Goal: Information Seeking & Learning: Compare options

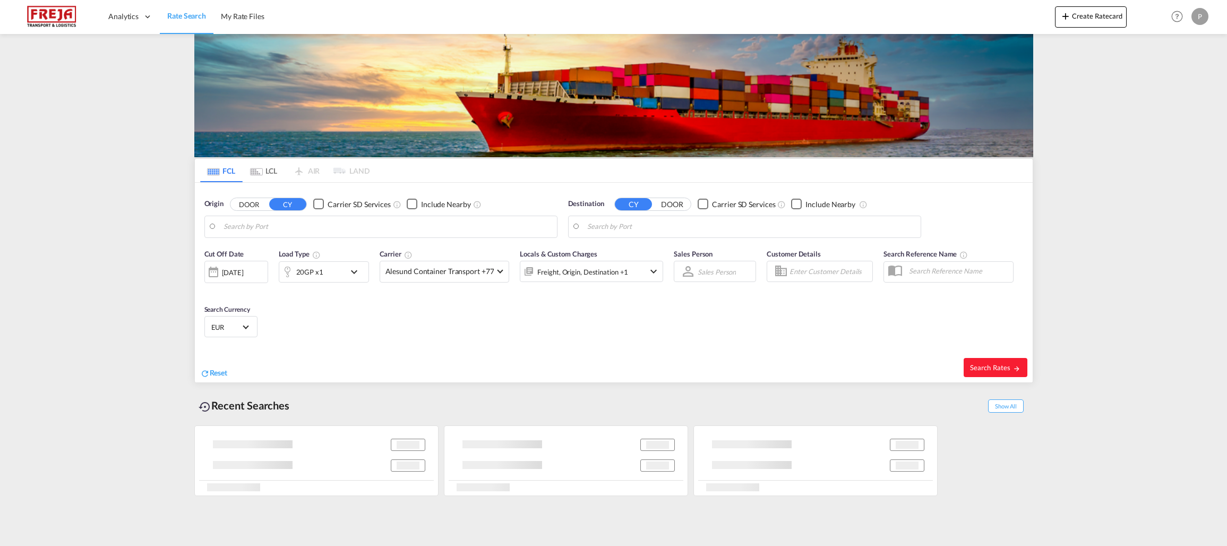
type input "[GEOGRAPHIC_DATA], [GEOGRAPHIC_DATA]"
type input "[GEOGRAPHIC_DATA], DKFRC"
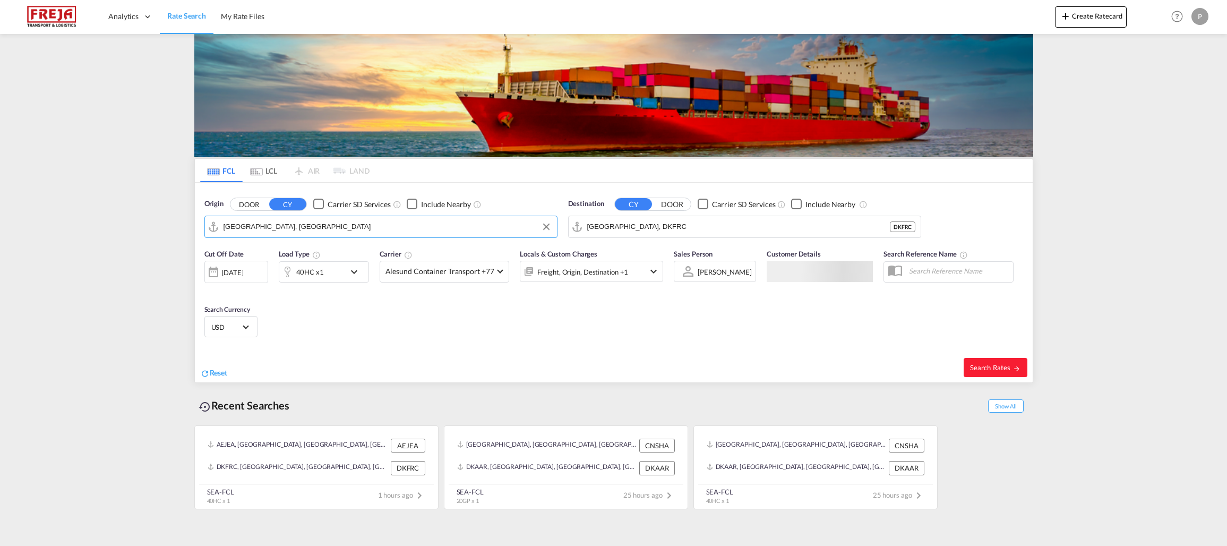
click at [362, 231] on input "[GEOGRAPHIC_DATA], [GEOGRAPHIC_DATA]" at bounding box center [388, 227] width 328 height 16
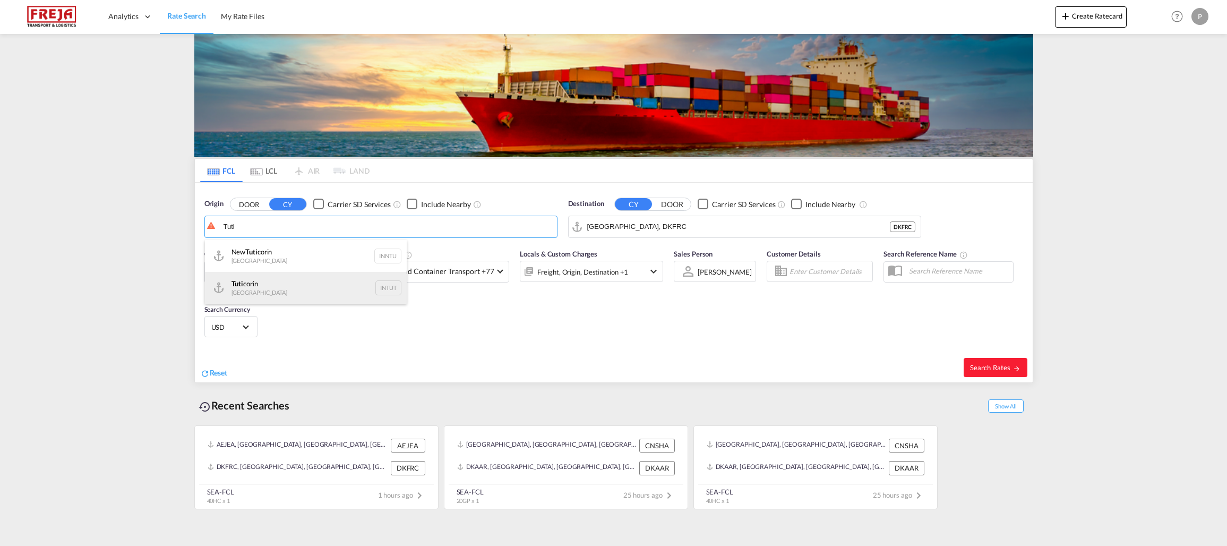
click at [268, 285] on div "Tuti corin India INTUT" at bounding box center [306, 288] width 202 height 32
type input "Tuticorin, INTUT"
click at [667, 220] on input "[GEOGRAPHIC_DATA], DKFRC" at bounding box center [751, 227] width 328 height 16
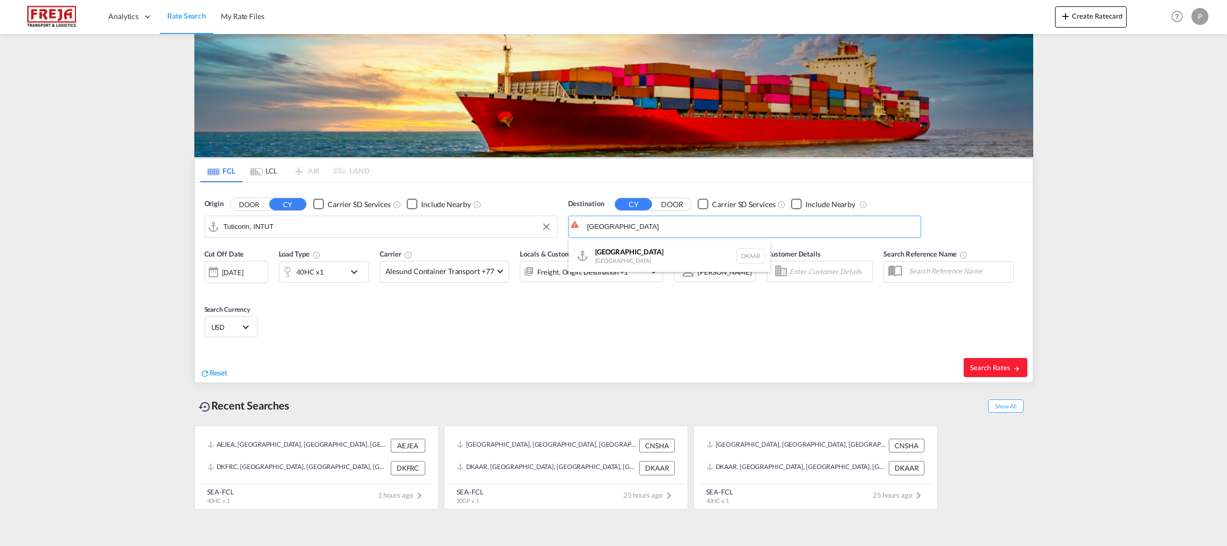
type input "[GEOGRAPHIC_DATA]"
drag, startPoint x: 634, startPoint y: 228, endPoint x: 554, endPoint y: 236, distance: 80.6
click at [554, 236] on body "Analytics Reports Dashboard Rate Search My Rate Files Analytics" at bounding box center [613, 273] width 1227 height 546
click at [653, 224] on body "Analytics Reports Dashboard Rate Search My Rate Files Analytics" at bounding box center [613, 273] width 1227 height 546
click at [612, 251] on div "[PERSON_NAME] [GEOGRAPHIC_DATA] DKFRC" at bounding box center [670, 256] width 202 height 32
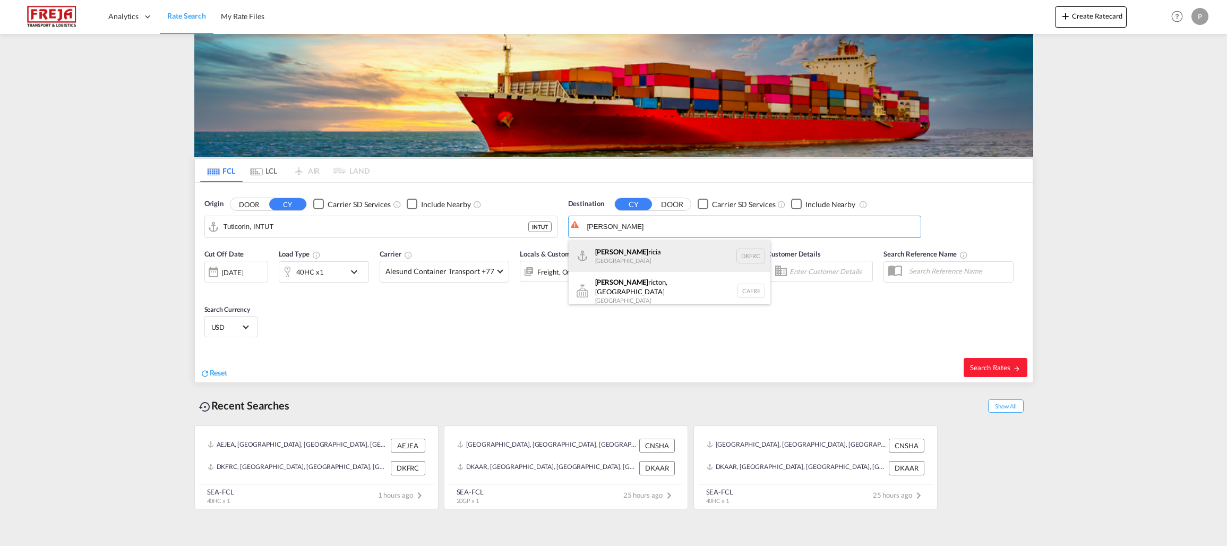
type input "[GEOGRAPHIC_DATA], DKFRC"
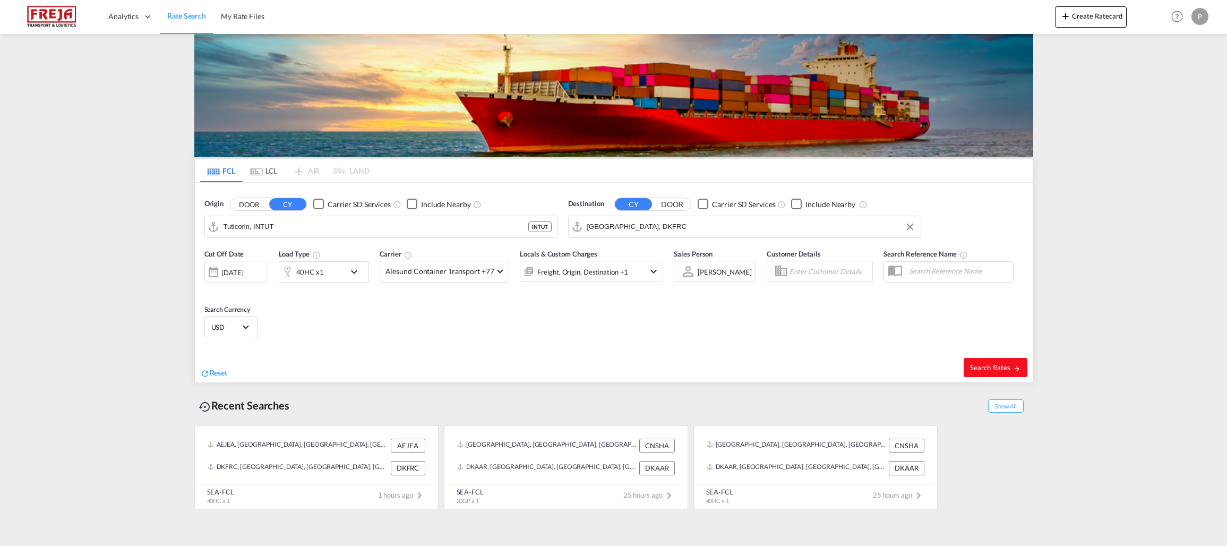
click at [1005, 365] on span "Search Rates" at bounding box center [995, 367] width 51 height 8
type input "INTUT to DKFRC / [DATE]"
